Goal: Task Accomplishment & Management: Manage account settings

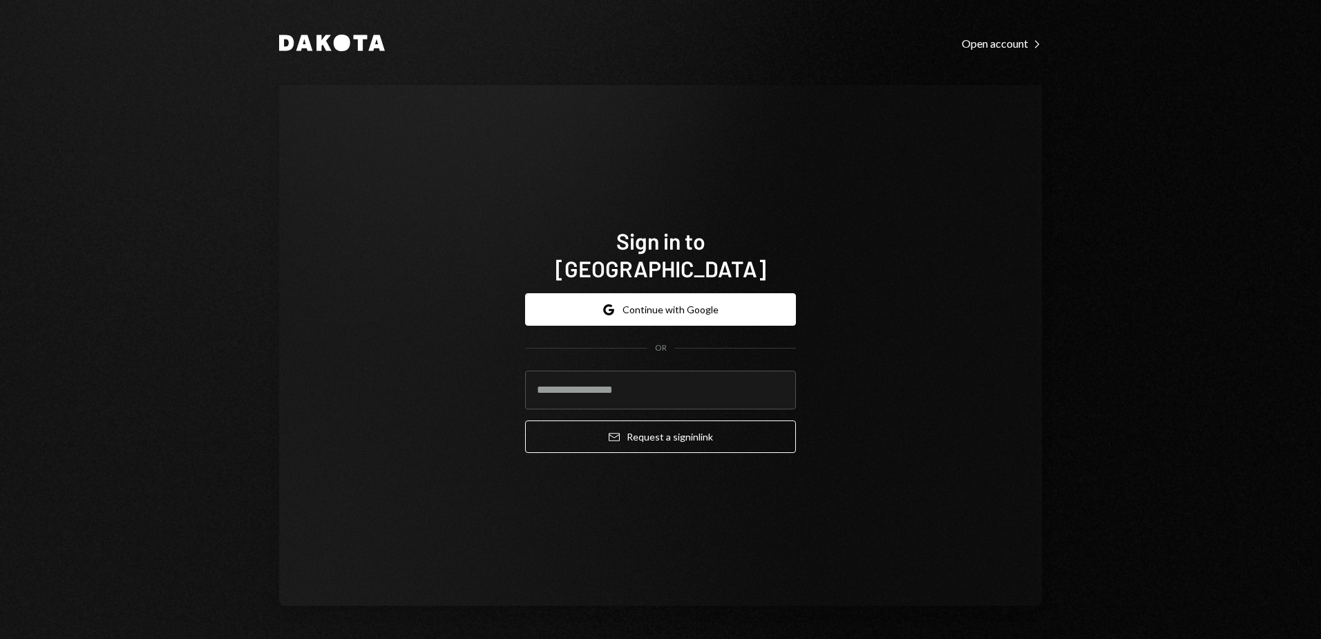
type input "**********"
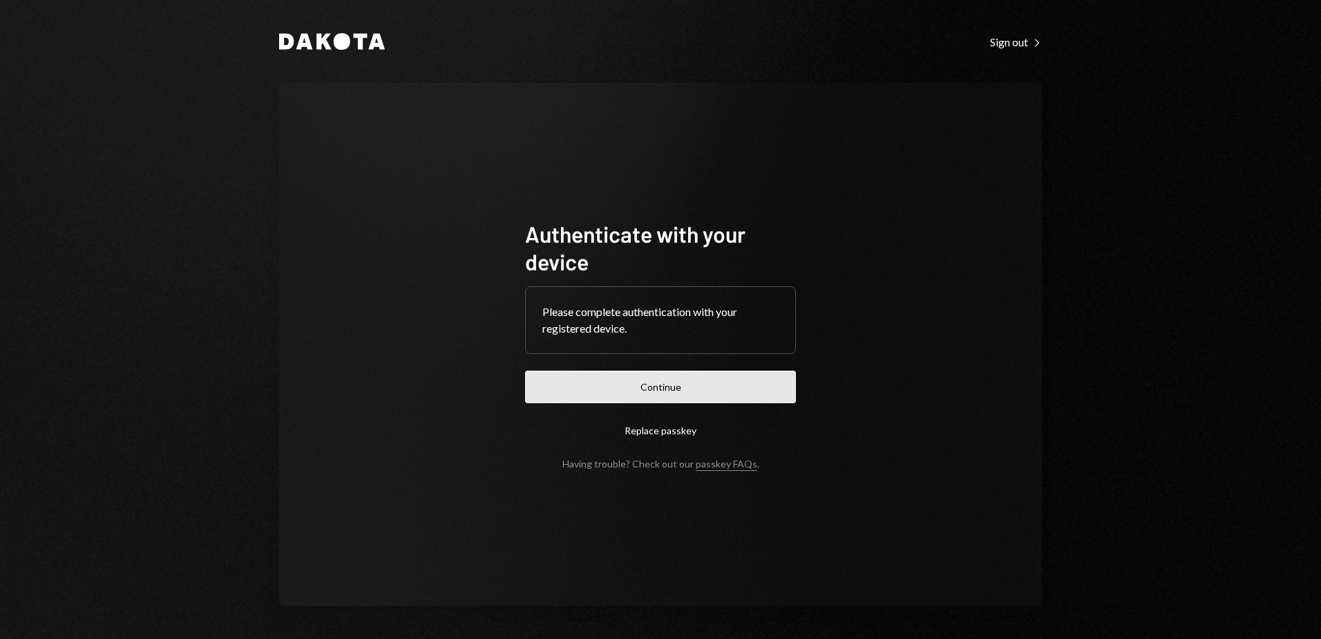
click at [692, 383] on button "Continue" at bounding box center [660, 386] width 271 height 32
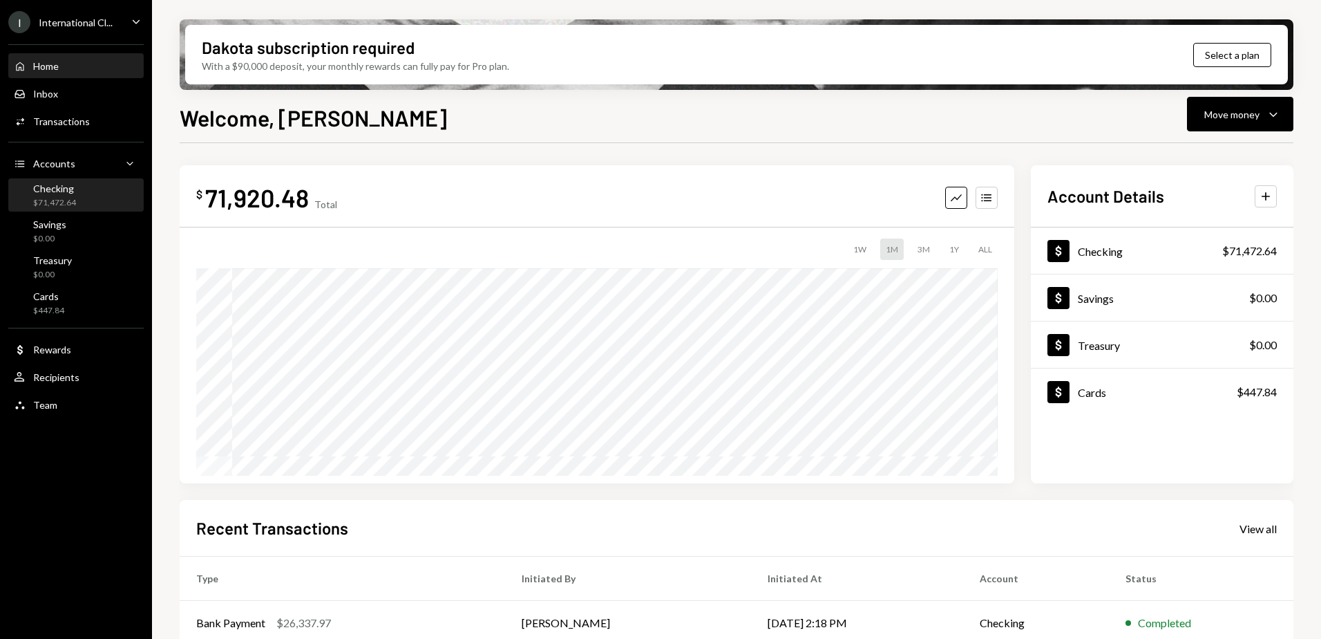
click at [73, 185] on div "Checking" at bounding box center [54, 188] width 43 height 12
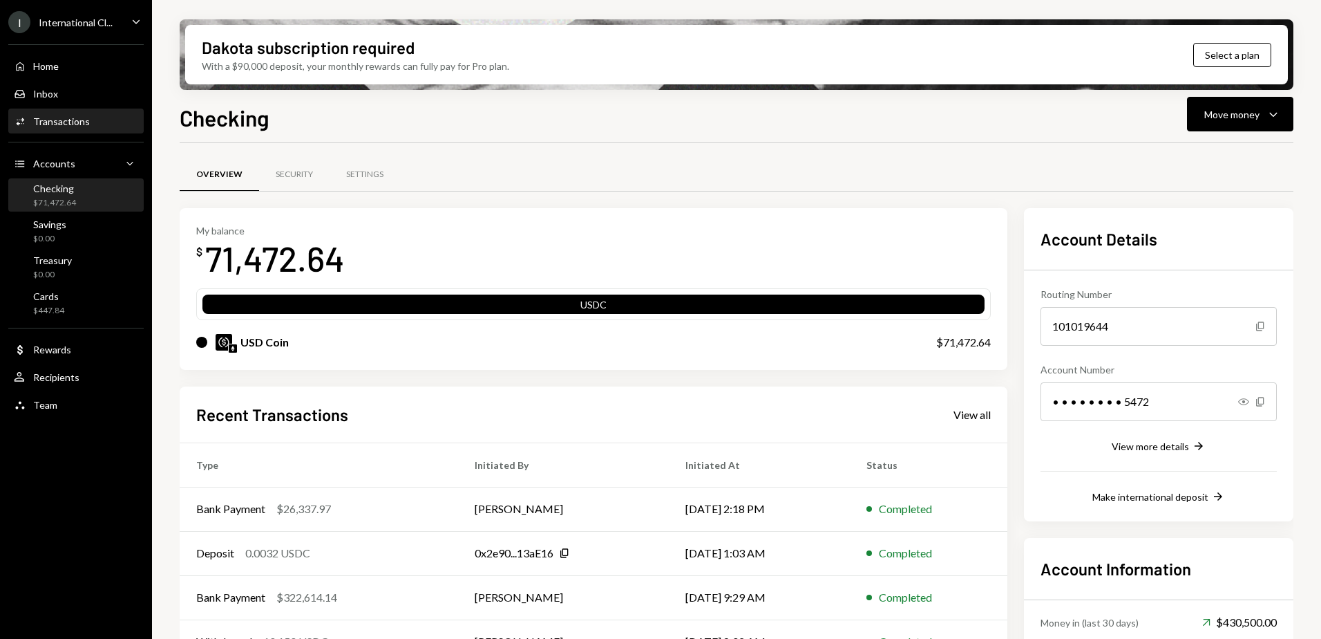
click at [77, 119] on div "Transactions" at bounding box center [61, 121] width 57 height 12
